Goal: Task Accomplishment & Management: Complete application form

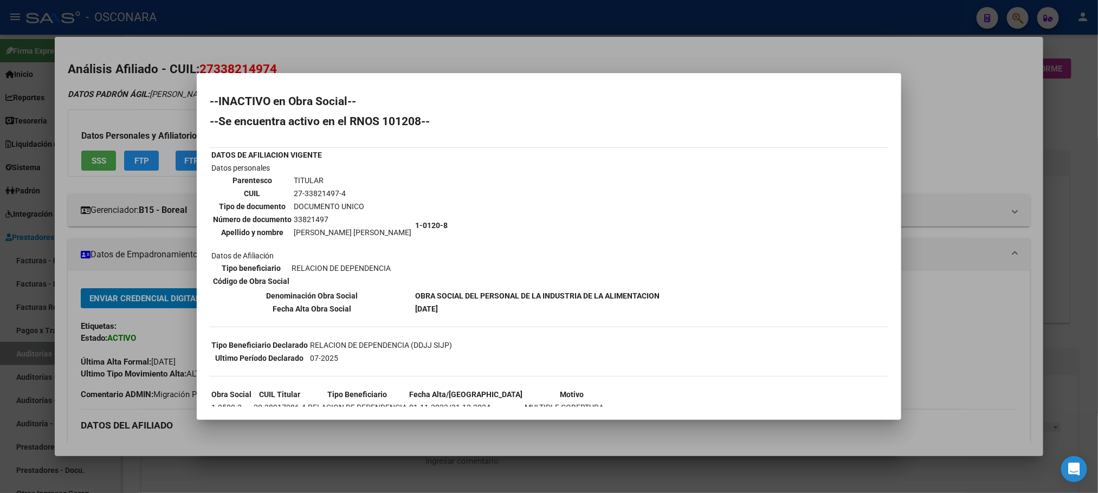
scroll to position [488, 0]
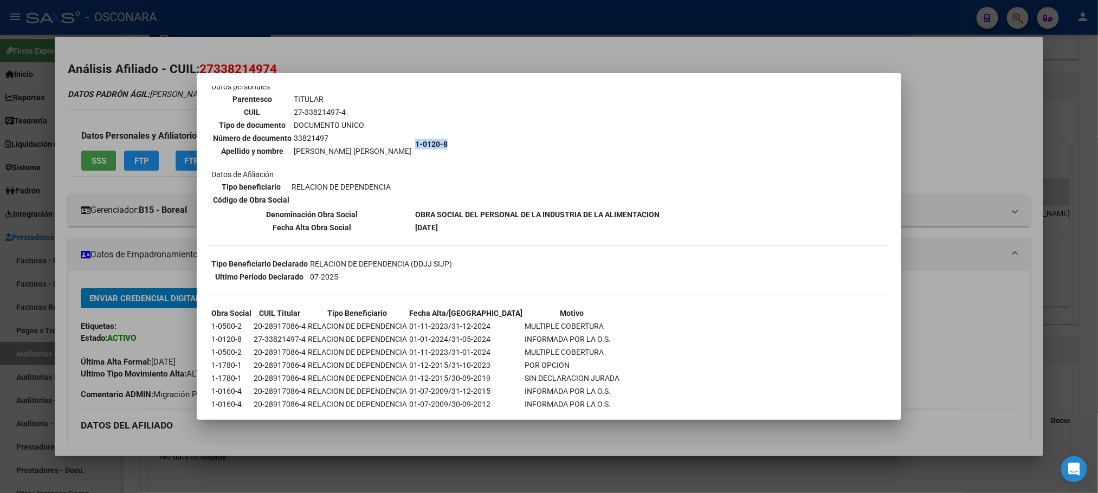
drag, startPoint x: 425, startPoint y: 145, endPoint x: 392, endPoint y: 143, distance: 33.1
click at [415, 143] on td "1-0120-8" at bounding box center [538, 144] width 246 height 127
copy b "1-0120-8"
click at [888, 472] on div at bounding box center [549, 246] width 1098 height 493
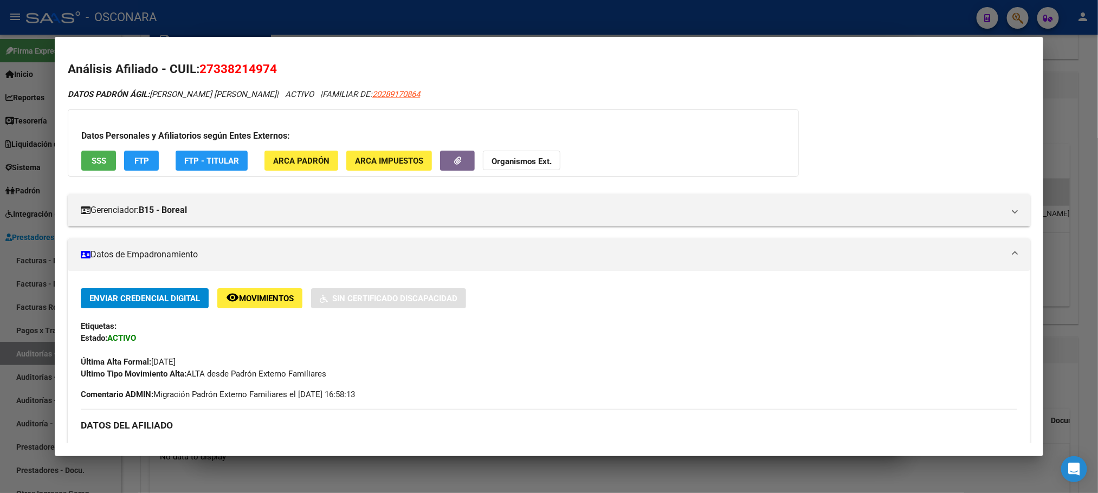
click at [877, 474] on div at bounding box center [549, 246] width 1098 height 493
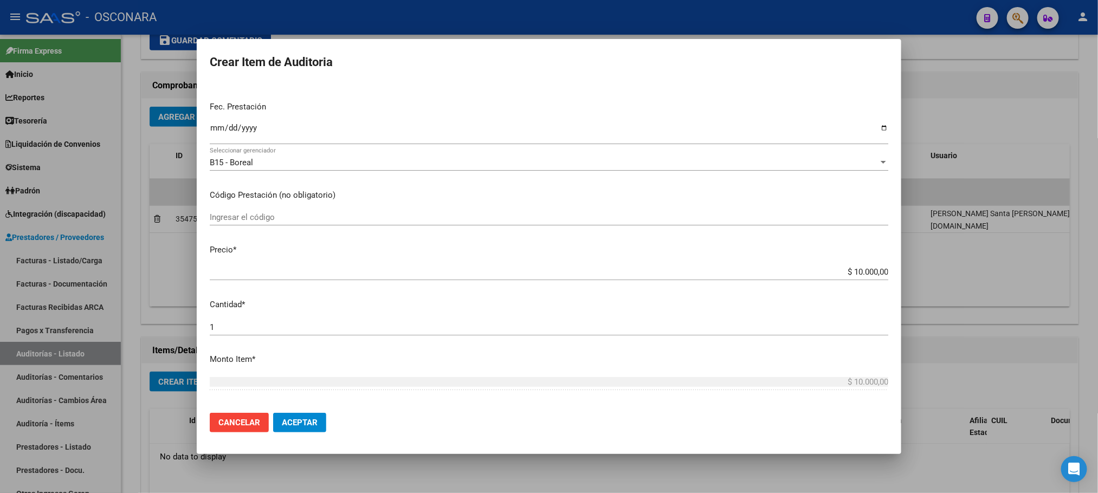
scroll to position [244, 0]
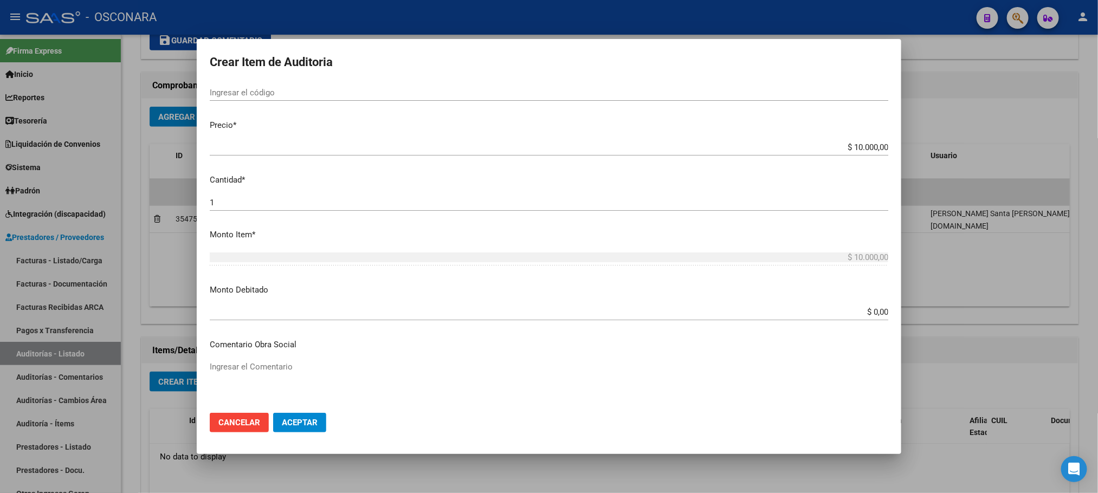
drag, startPoint x: 832, startPoint y: 299, endPoint x: 848, endPoint y: 308, distance: 17.5
click at [848, 308] on mat-dialog-content "33821497 Nro Documento 27338214974 CUIL Afiliado Activo Análisis Afiliado Prest…" at bounding box center [549, 243] width 705 height 321
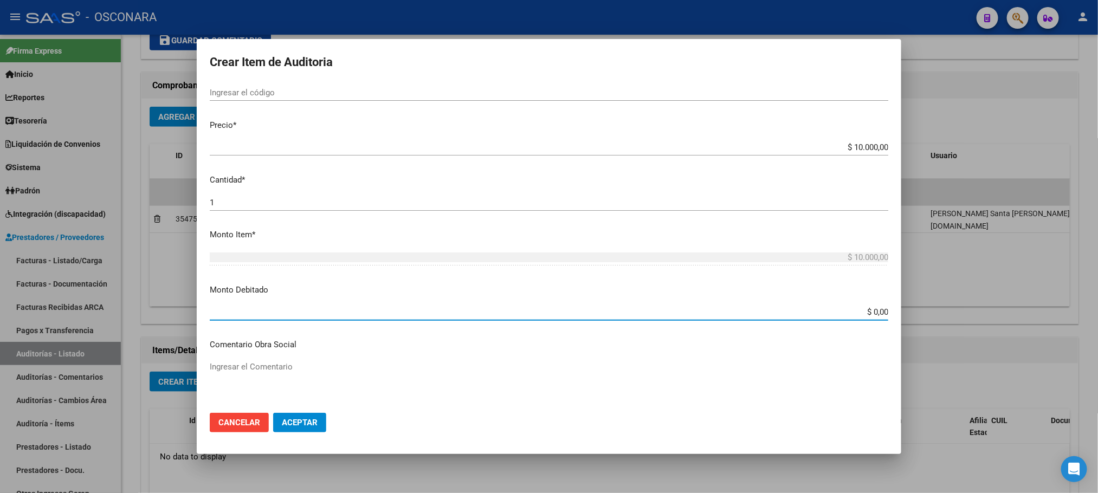
drag, startPoint x: 841, startPoint y: 313, endPoint x: 915, endPoint y: 314, distance: 74.3
click at [915, 314] on div "Crear Item de Auditoria 33821497 Nro Documento 27338214974 CUIL Afiliado Activo…" at bounding box center [549, 246] width 1098 height 493
type input "$ 10.000,00"
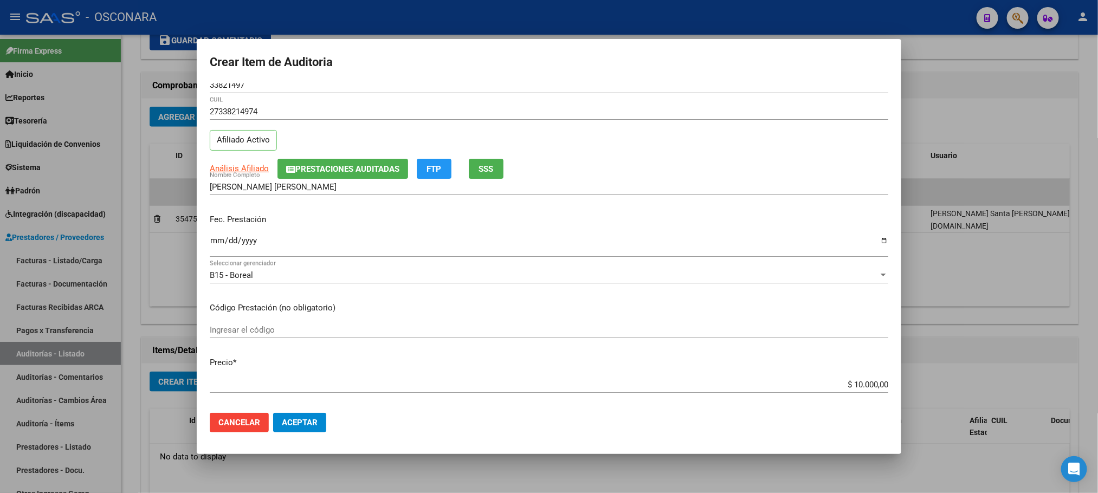
scroll to position [0, 0]
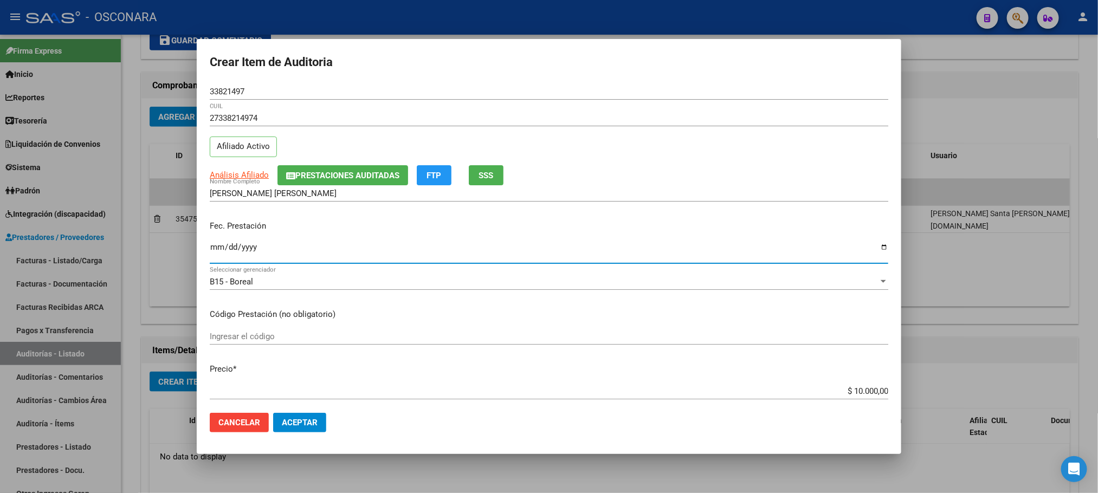
click at [217, 247] on input "Ingresar la fecha" at bounding box center [549, 251] width 679 height 17
type input "[DATE]"
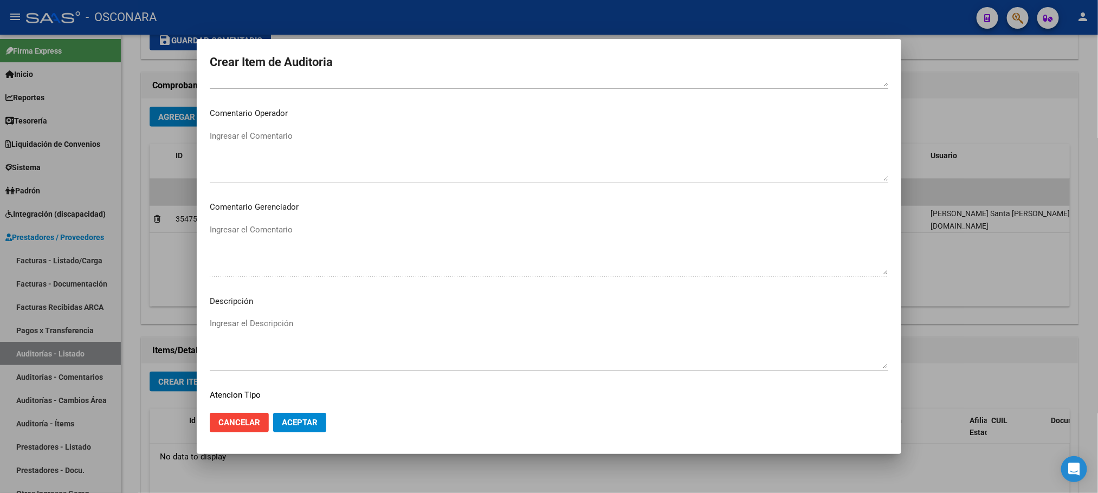
scroll to position [650, 0]
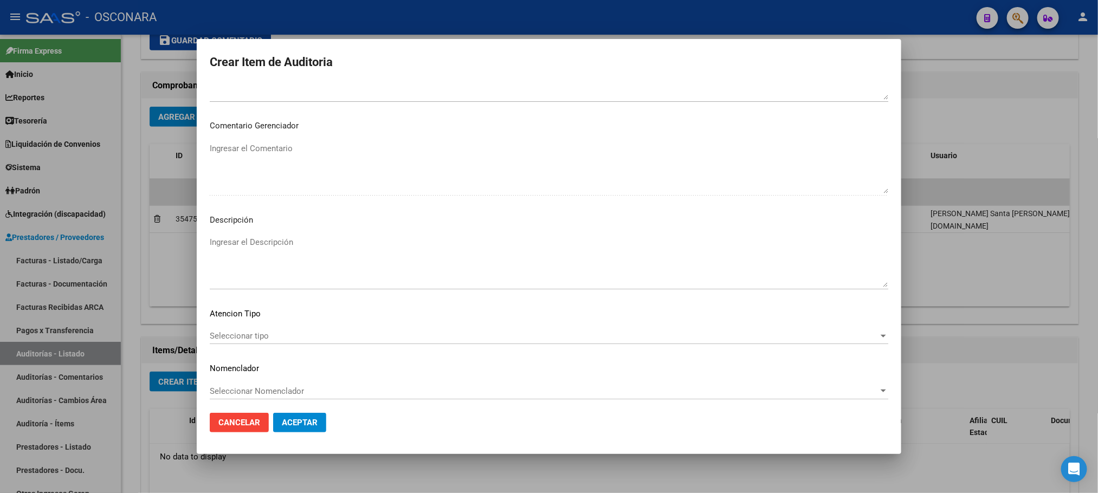
click at [241, 334] on span "Seleccionar tipo" at bounding box center [544, 336] width 669 height 10
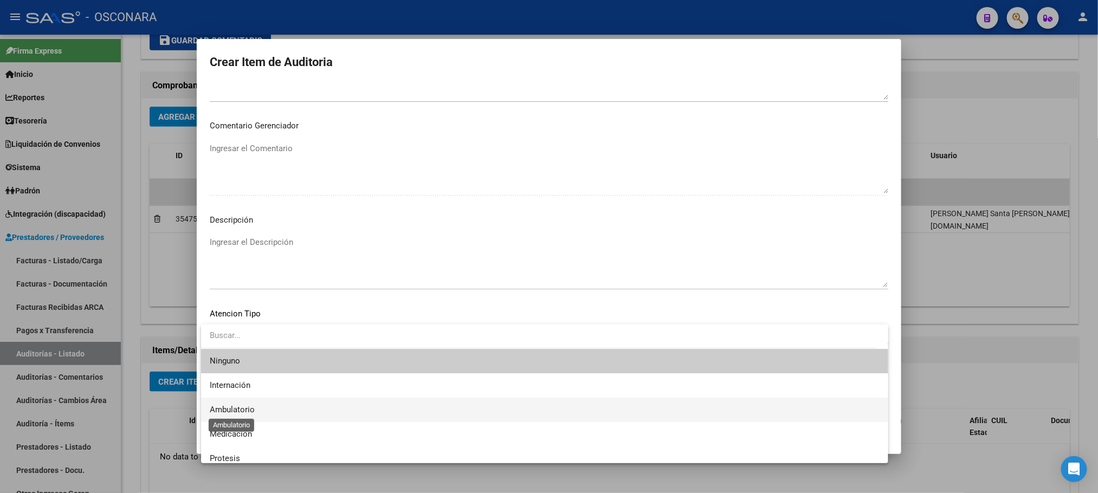
click at [243, 408] on span "Ambulatorio" at bounding box center [232, 410] width 45 height 10
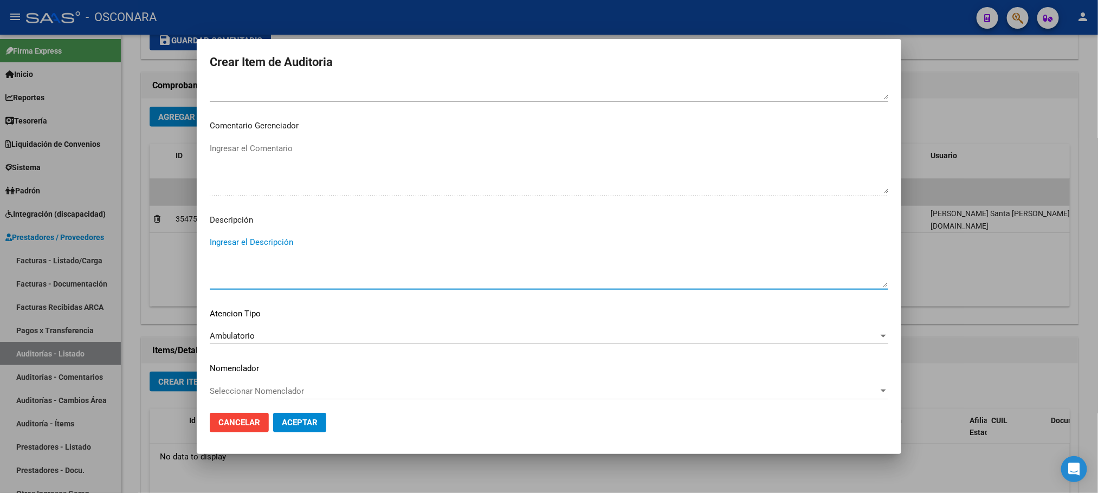
click at [272, 249] on textarea "Ingresar el Descripción" at bounding box center [549, 261] width 679 height 51
paste textarea "1-0120-8"
drag, startPoint x: 541, startPoint y: 241, endPoint x: 206, endPoint y: 249, distance: 335.0
click at [206, 249] on mat-dialog-content "33821497 Nro Documento 27338214974 CUIL Afiliado Activo Análisis Afiliado Prest…" at bounding box center [549, 243] width 705 height 321
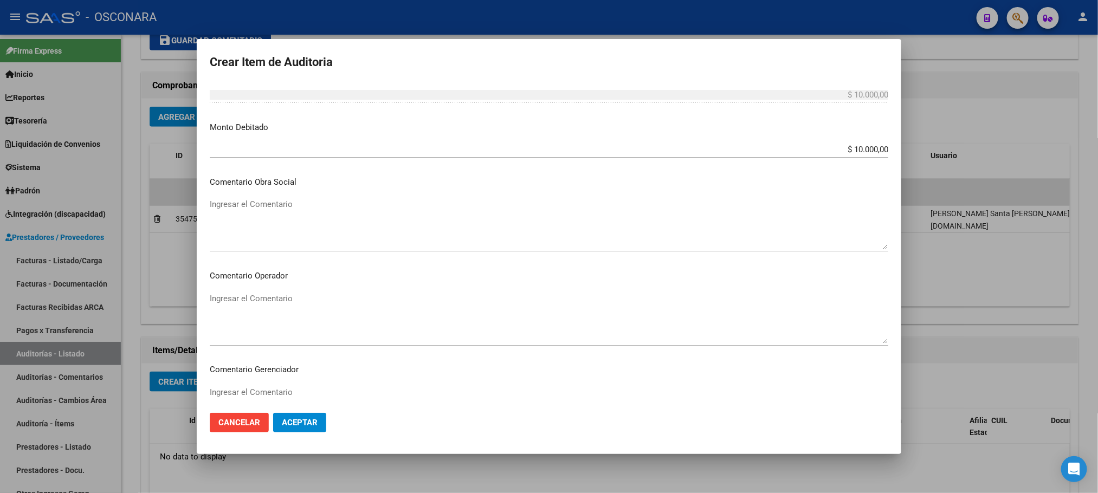
scroll to position [325, 0]
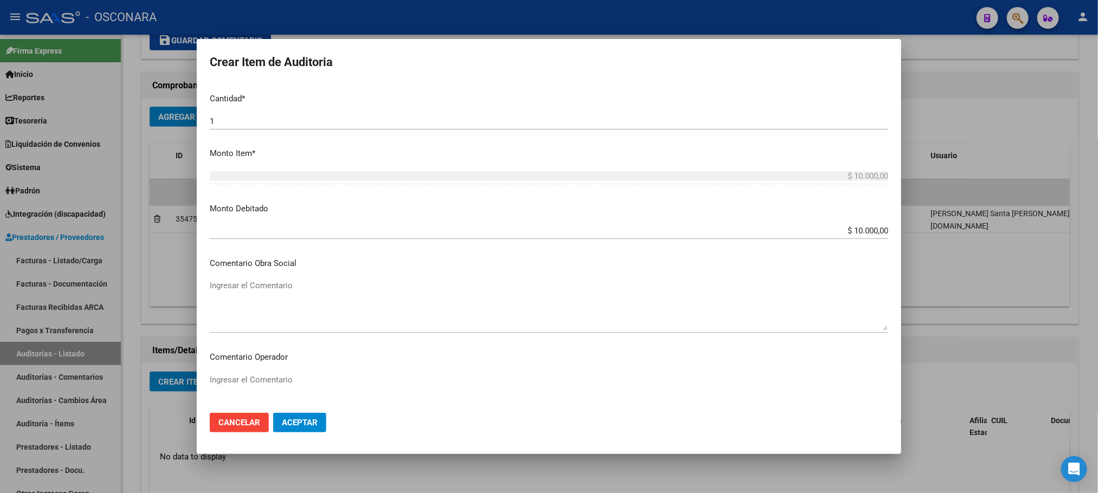
type textarea "BAJA AL [DATE]. DESDE [DATE] PERTENECE A RENOS 1-0120-8- FAC 38-484."
click at [268, 298] on textarea "Ingresar el Comentario" at bounding box center [549, 305] width 679 height 51
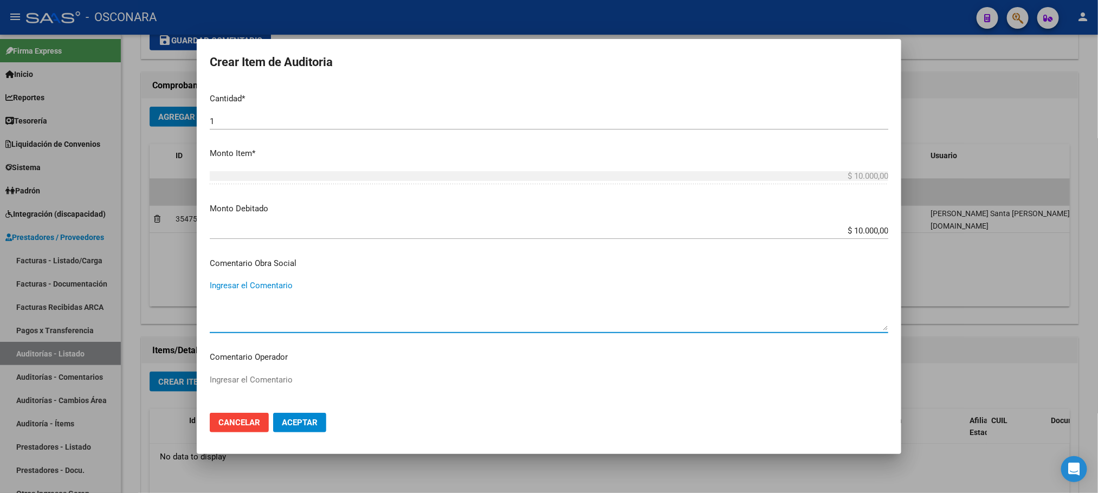
paste textarea "BAJA AL [DATE]. DESDE [DATE] PERTENECE A RENOS 1-0120-8- FAC 38-484."
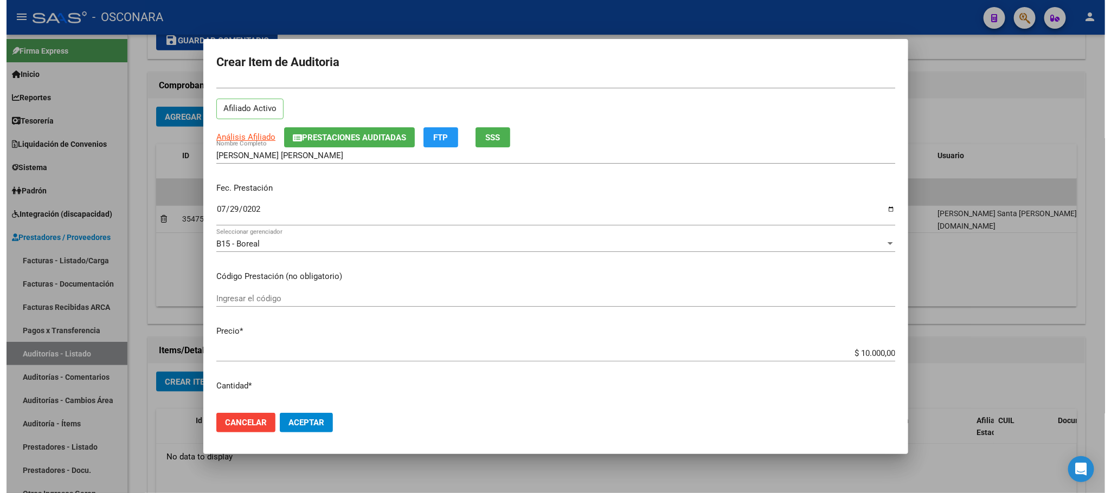
scroll to position [0, 0]
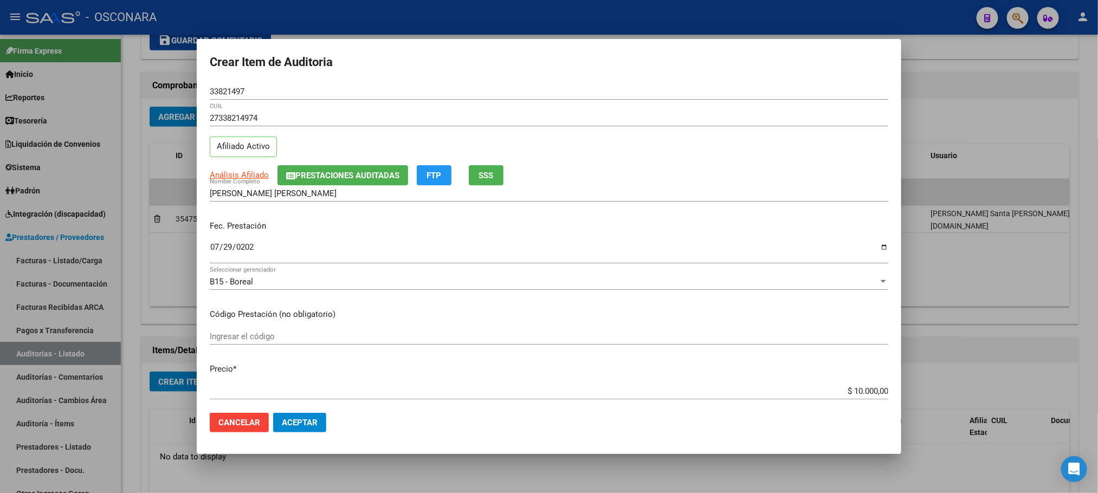
type textarea "BAJA AL [DATE]. DESDE [DATE] PERTENECE A RENOS 1-0120-8- FAC 38-484."
click at [314, 423] on span "Aceptar" at bounding box center [300, 423] width 36 height 10
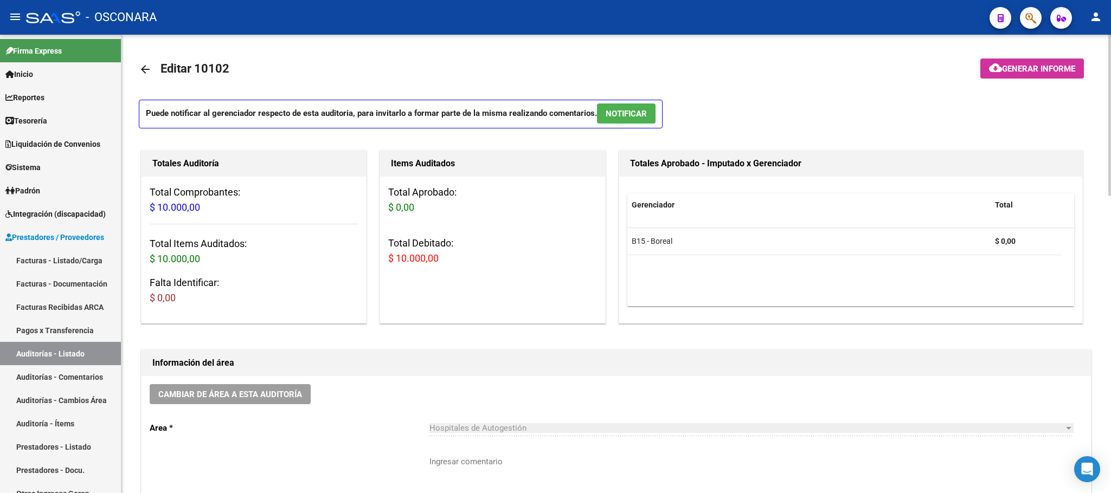
click at [1057, 62] on button "cloud_download Generar informe" at bounding box center [1032, 69] width 104 height 20
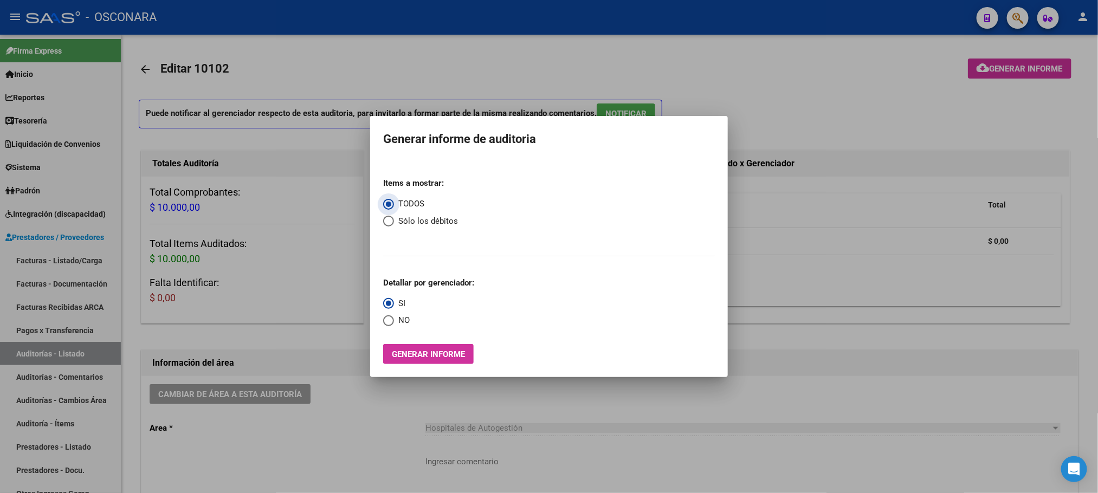
click at [387, 223] on span "Select an option" at bounding box center [388, 221] width 11 height 11
click at [387, 223] on input "Sólo los débitos" at bounding box center [388, 221] width 11 height 11
radio input "true"
click at [444, 357] on span "Generar informe" at bounding box center [428, 355] width 73 height 10
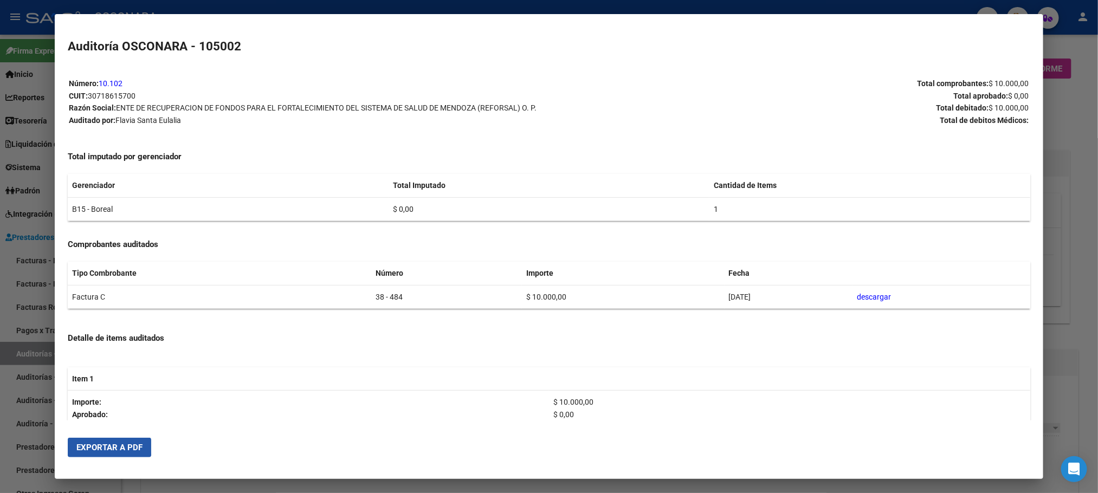
click at [79, 444] on span "Exportar a PDF" at bounding box center [109, 448] width 66 height 10
click at [1075, 157] on div at bounding box center [549, 246] width 1098 height 493
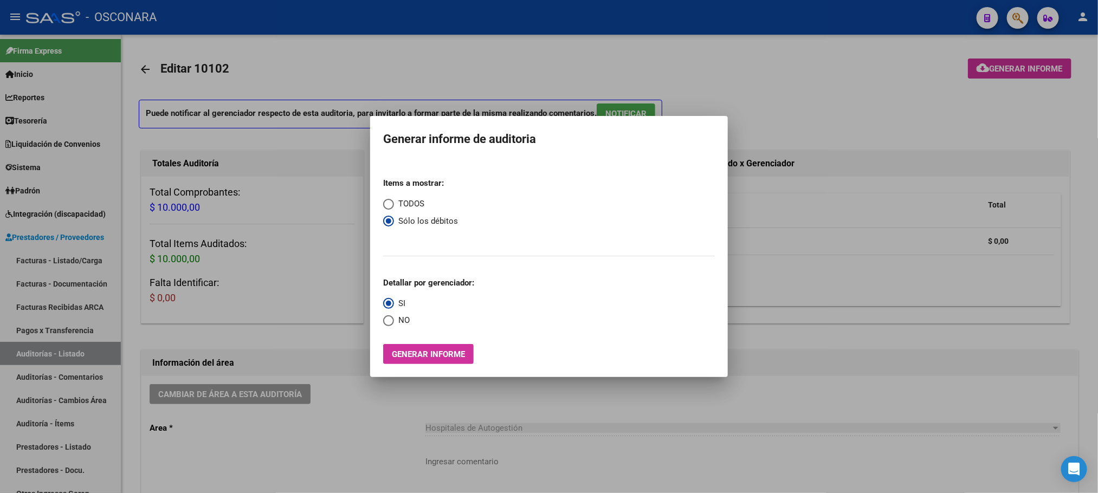
click at [560, 405] on div at bounding box center [549, 246] width 1098 height 493
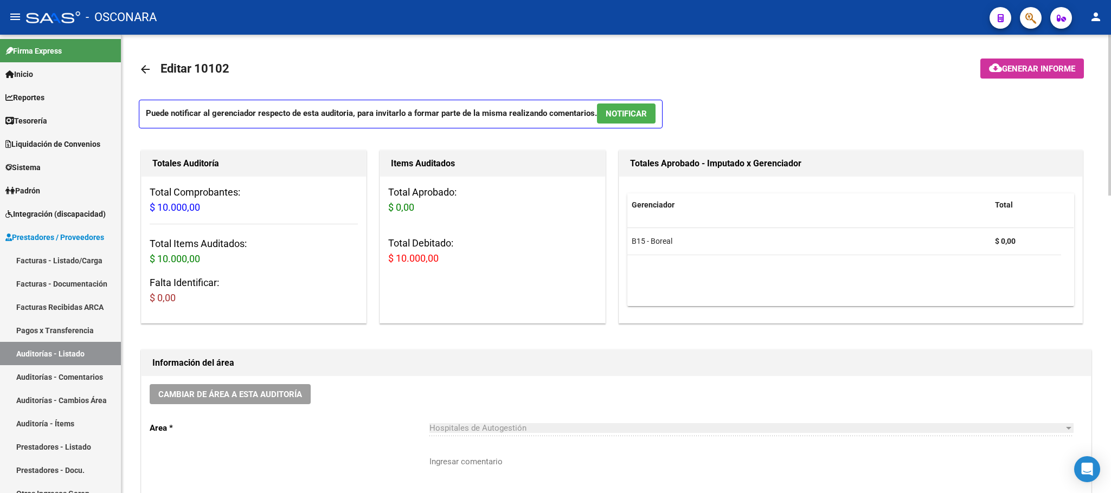
click at [623, 113] on span "NOTIFICAR" at bounding box center [625, 114] width 41 height 10
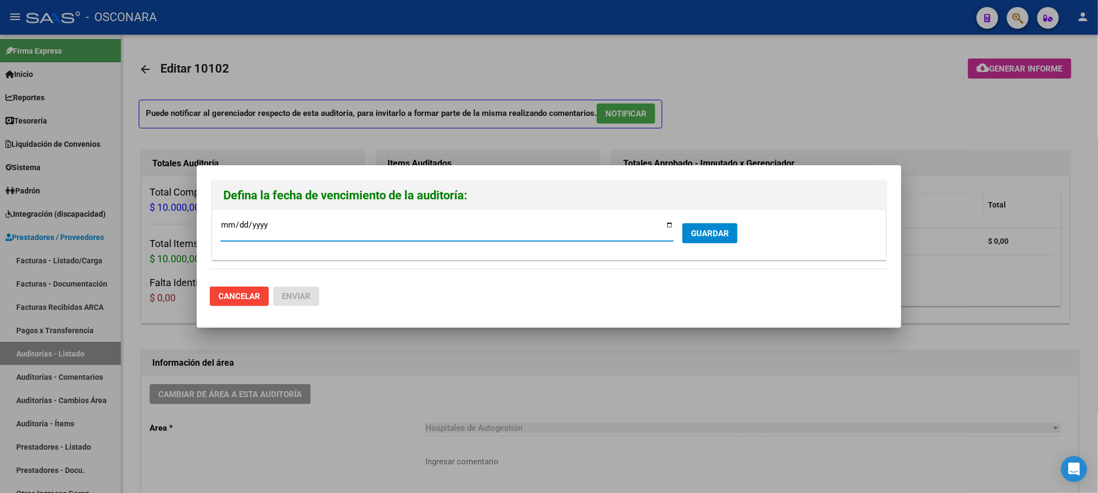
type input "[DATE]"
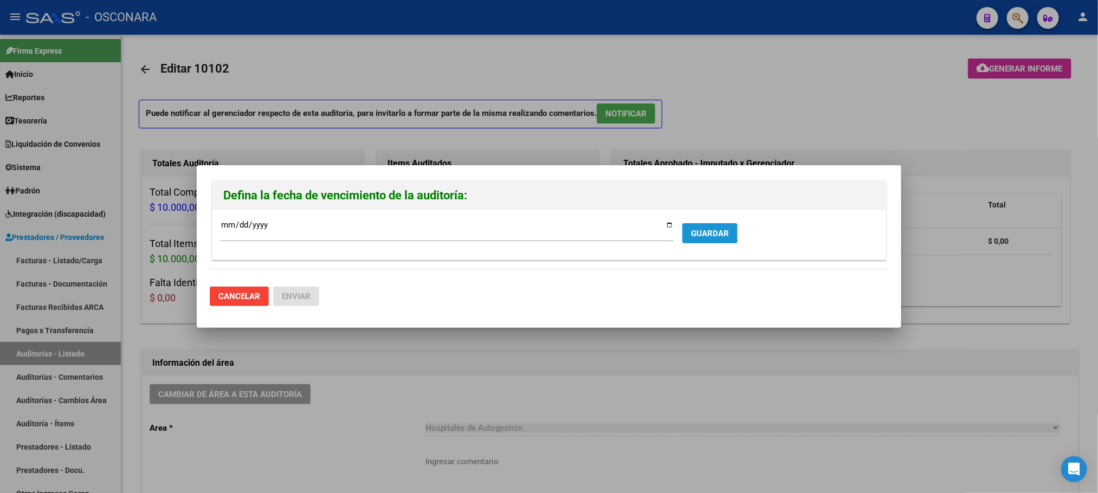
click at [721, 240] on button "GUARDAR" at bounding box center [709, 233] width 55 height 20
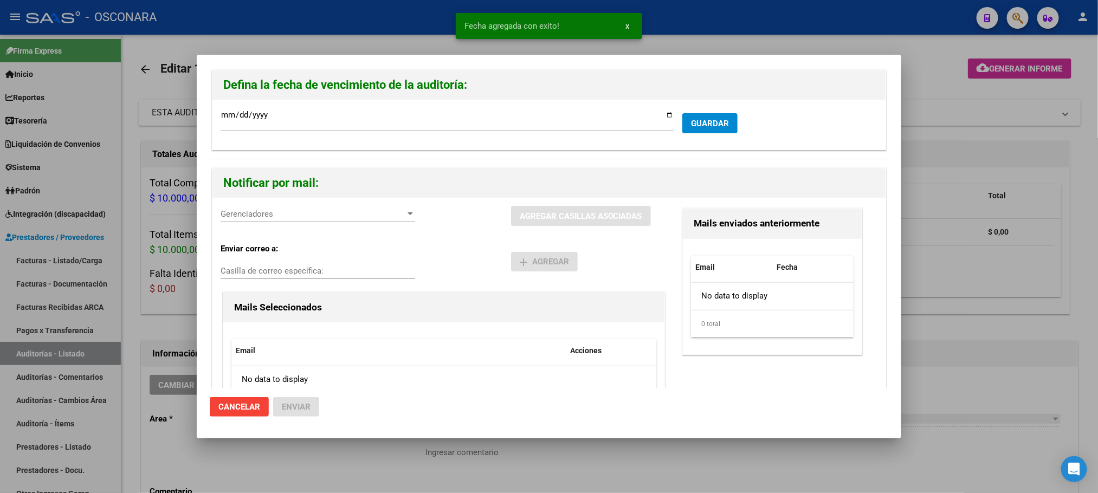
click at [392, 209] on div "Gerenciadores Gerenciadores" at bounding box center [318, 214] width 195 height 16
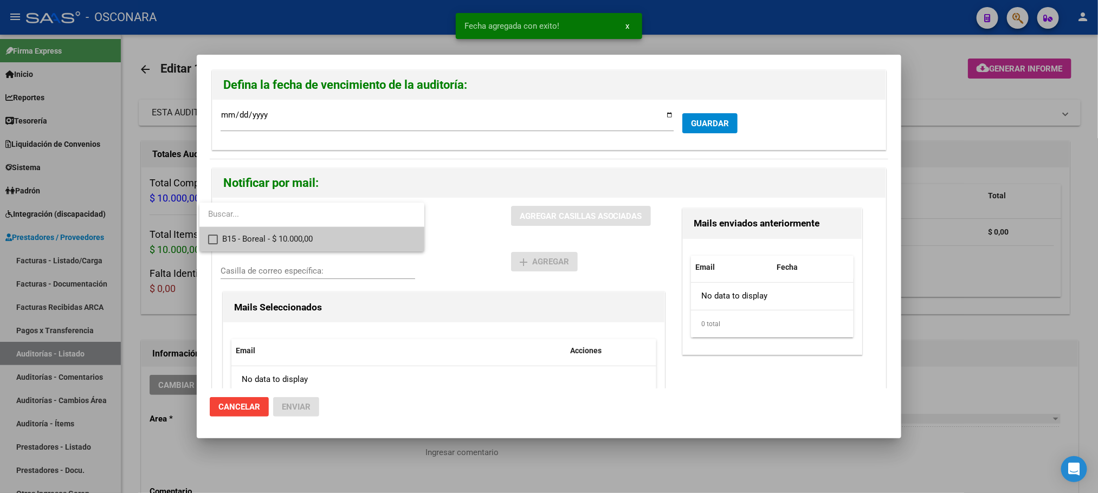
click at [331, 234] on span "B15 - Boreal - $ 10.000,00" at bounding box center [318, 239] width 193 height 24
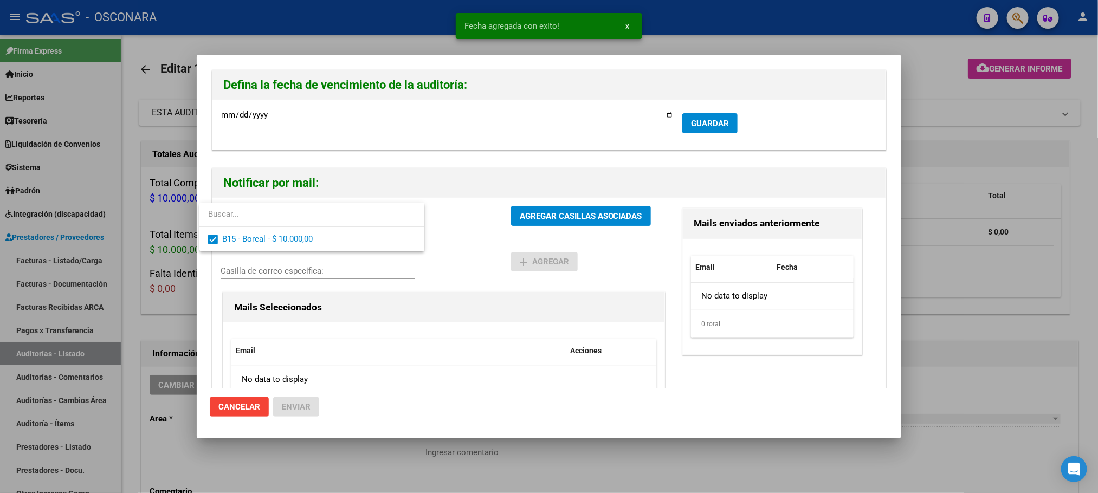
click at [620, 210] on div at bounding box center [549, 246] width 1098 height 493
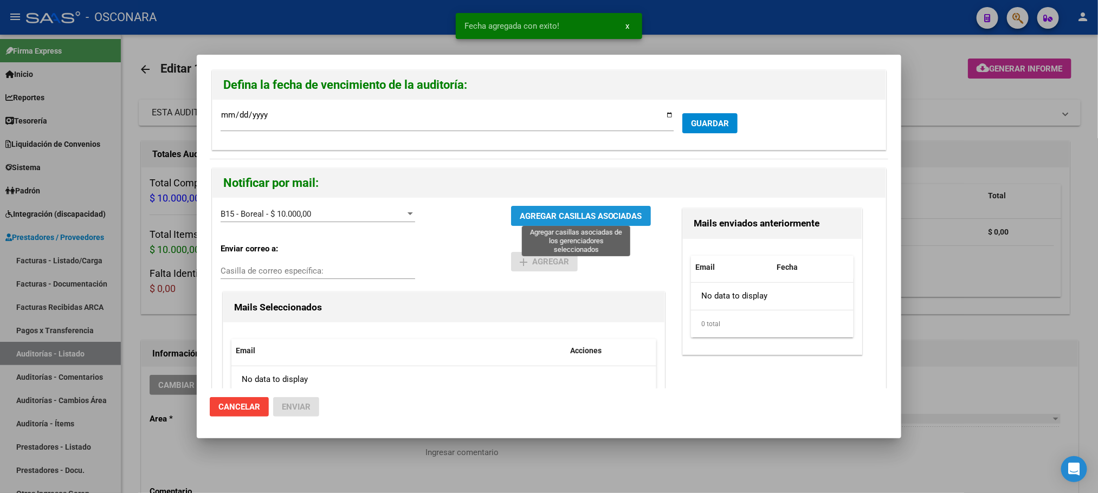
click at [586, 214] on span "AGREGAR CASILLAS ASOCIADAS" at bounding box center [581, 216] width 122 height 10
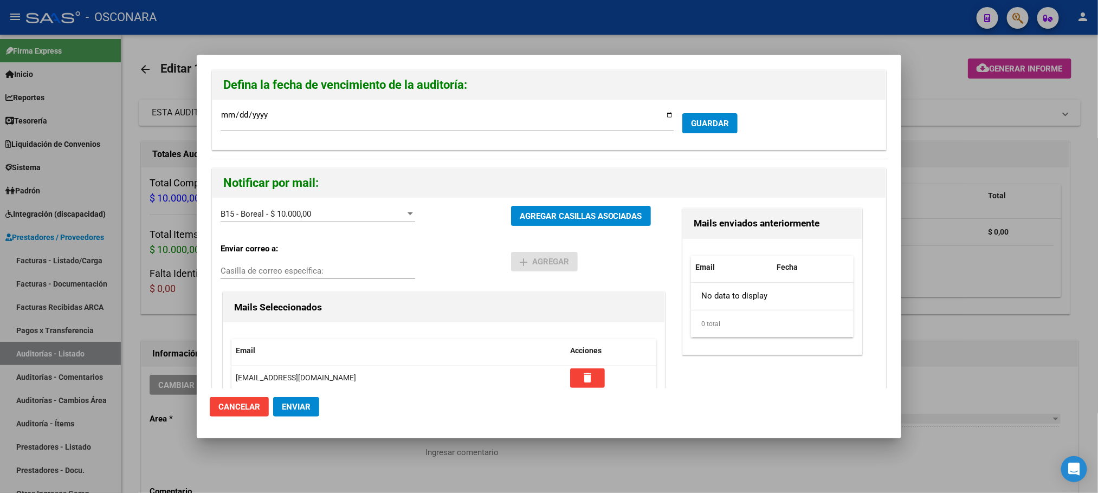
click at [309, 411] on span "Enviar" at bounding box center [296, 407] width 29 height 10
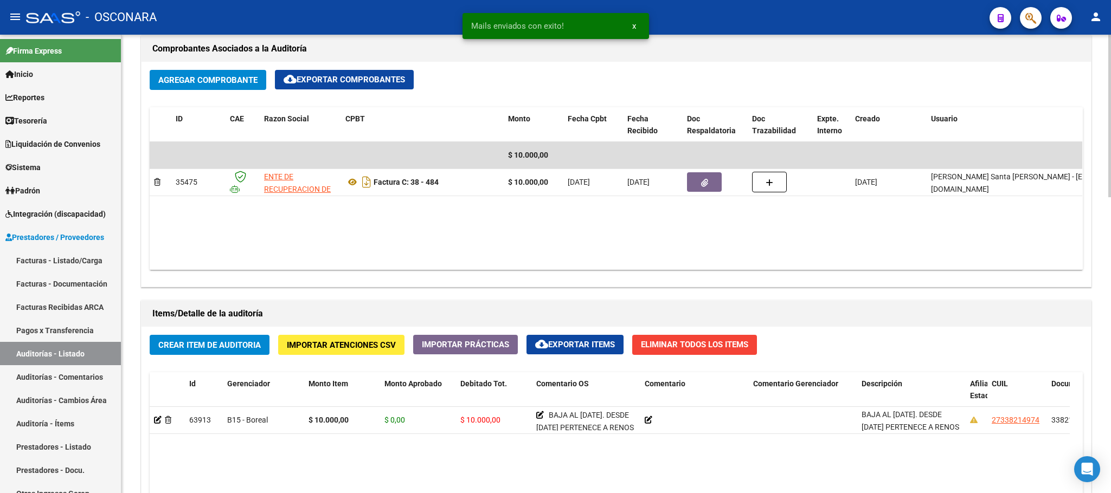
scroll to position [650, 0]
